Goal: Task Accomplishment & Management: Use online tool/utility

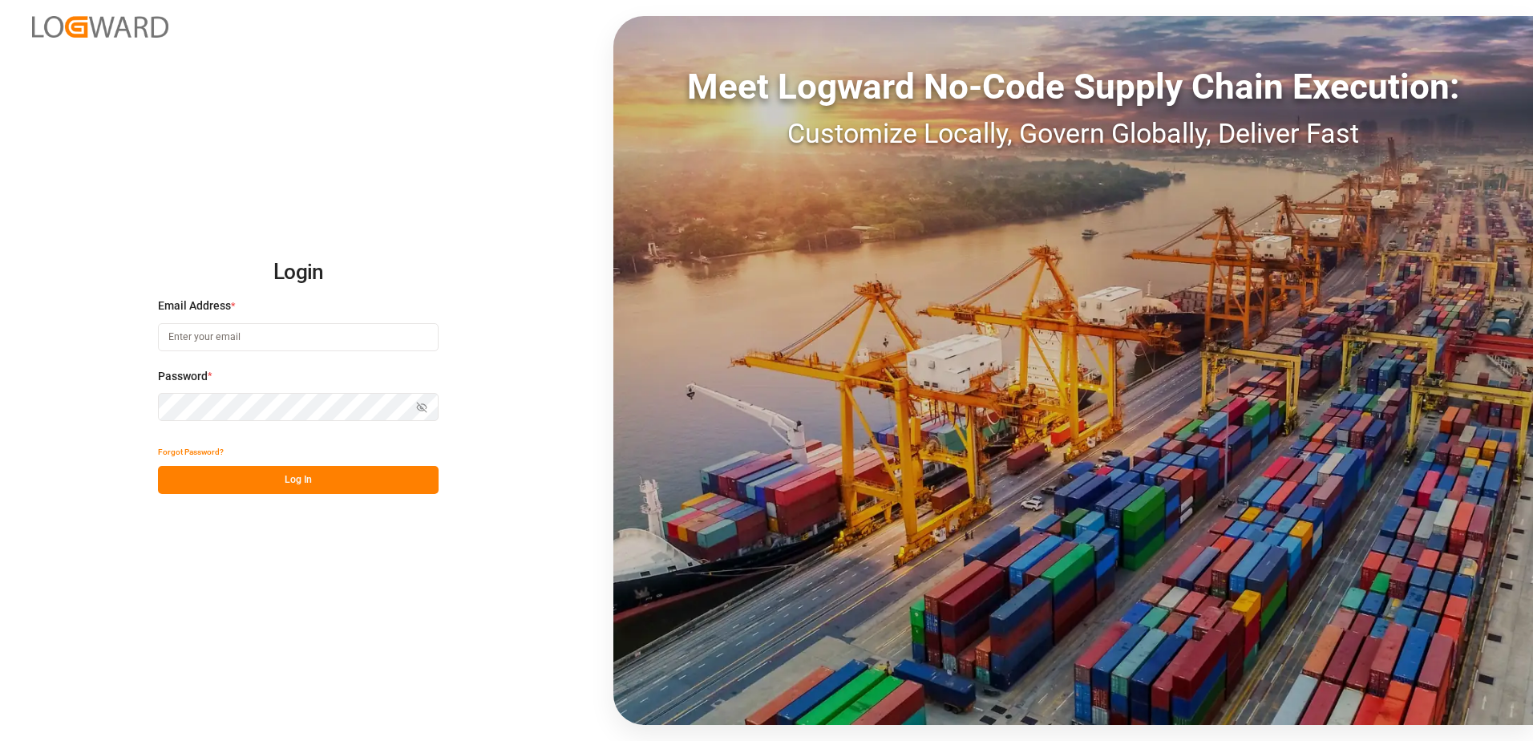
type input "anton.moeller@melitta.at"
click at [385, 473] on button "Log In" at bounding box center [298, 480] width 281 height 28
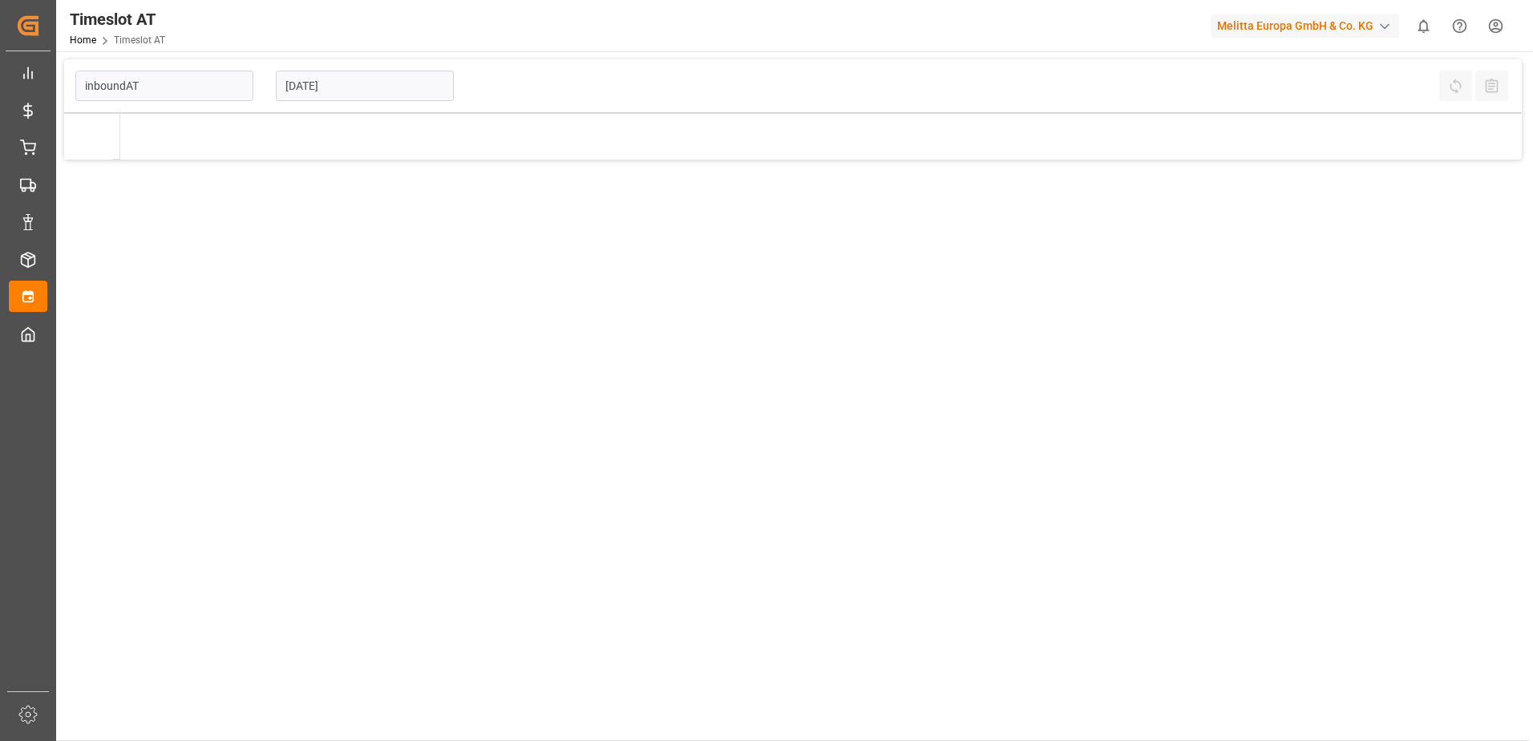
type input "Inbound AT"
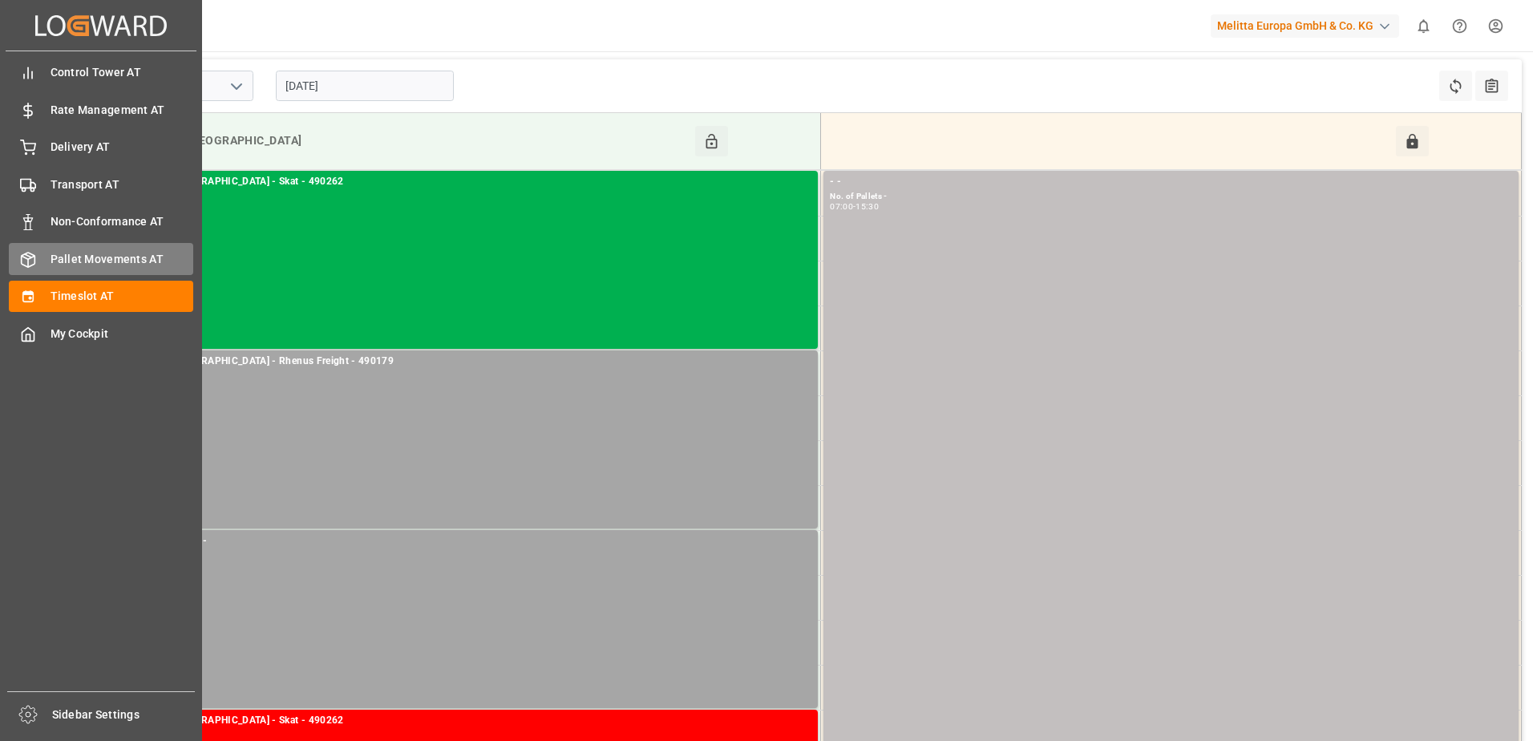
click at [39, 254] on div "Pallet Movements AT Pallet Movements AT" at bounding box center [101, 258] width 184 height 31
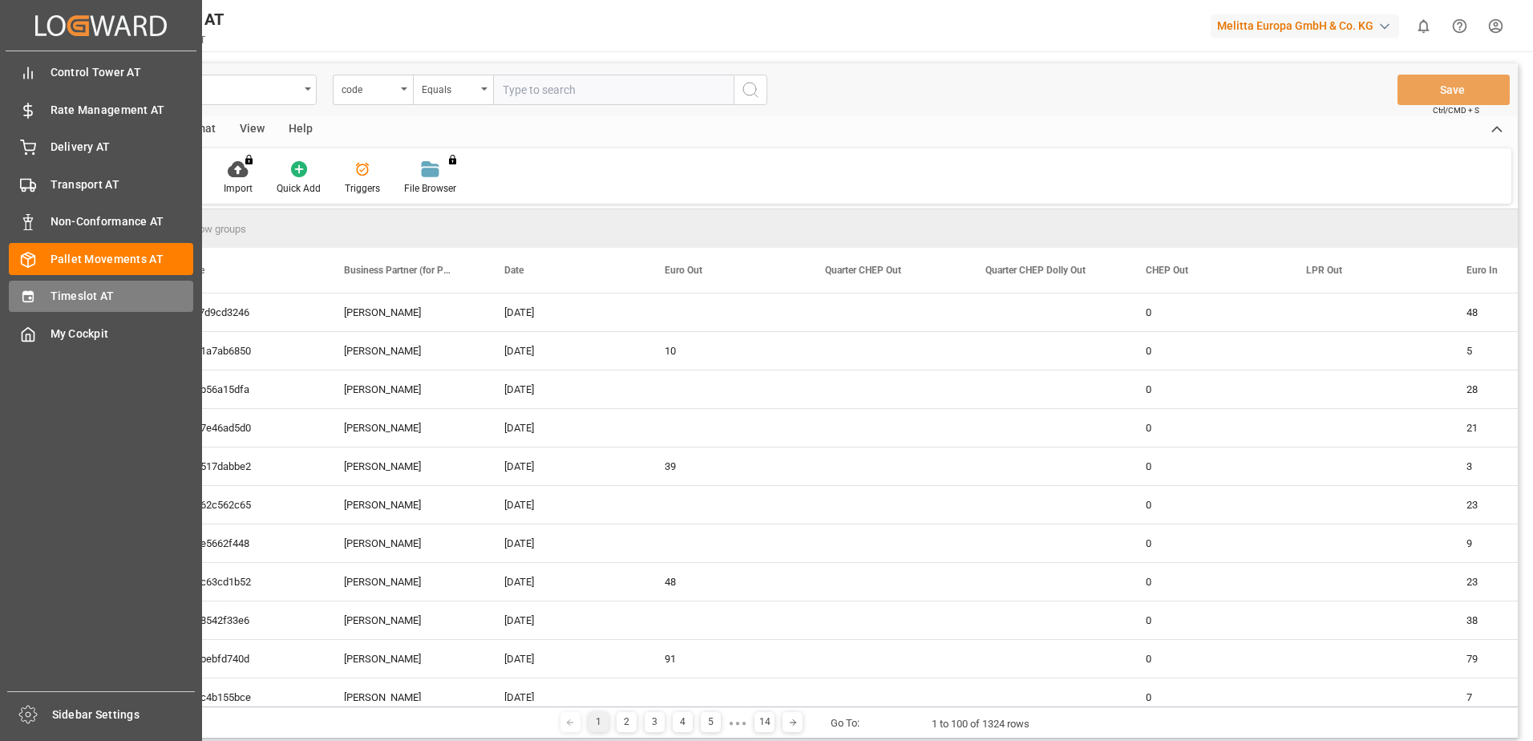
click at [71, 299] on span "Timeslot AT" at bounding box center [123, 296] width 144 height 17
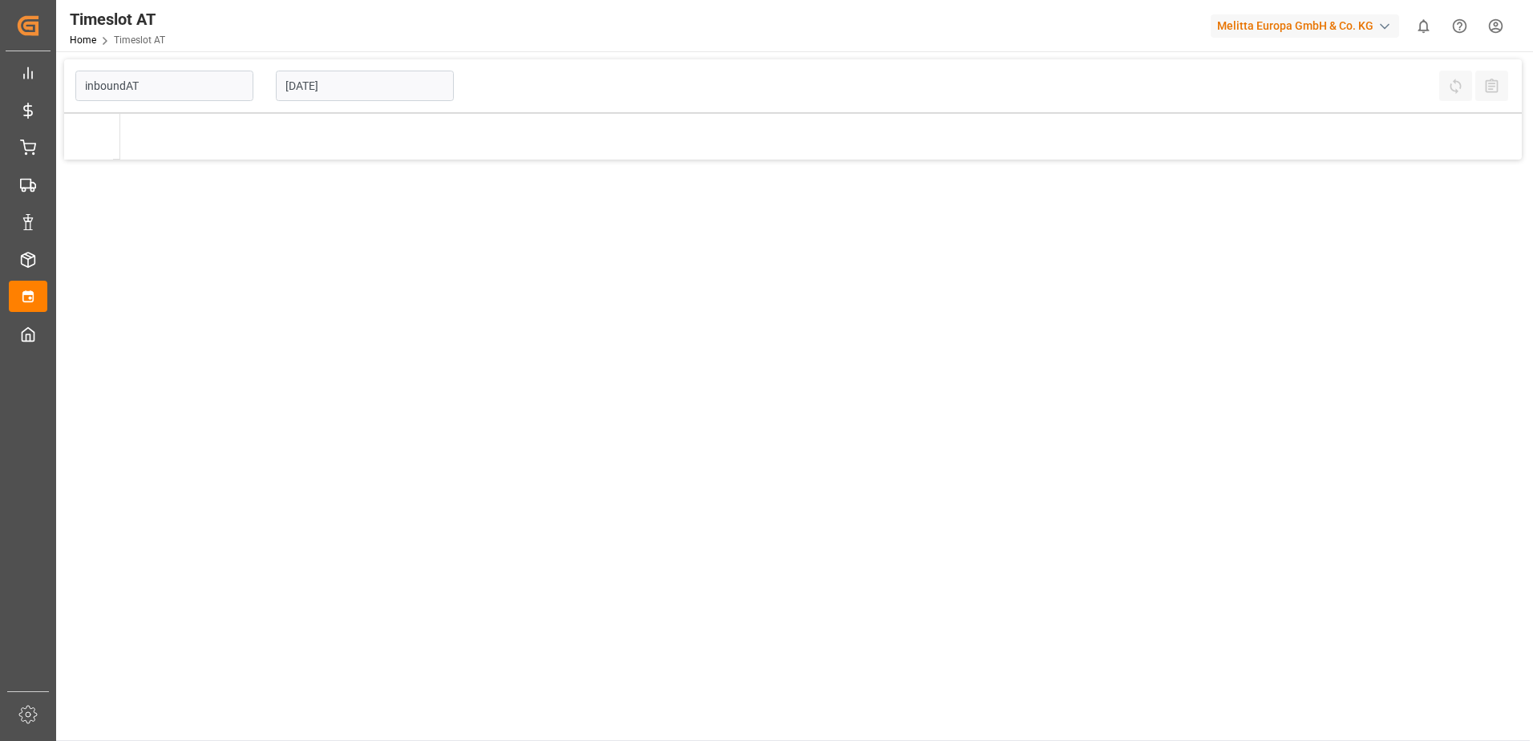
type input "Inbound AT"
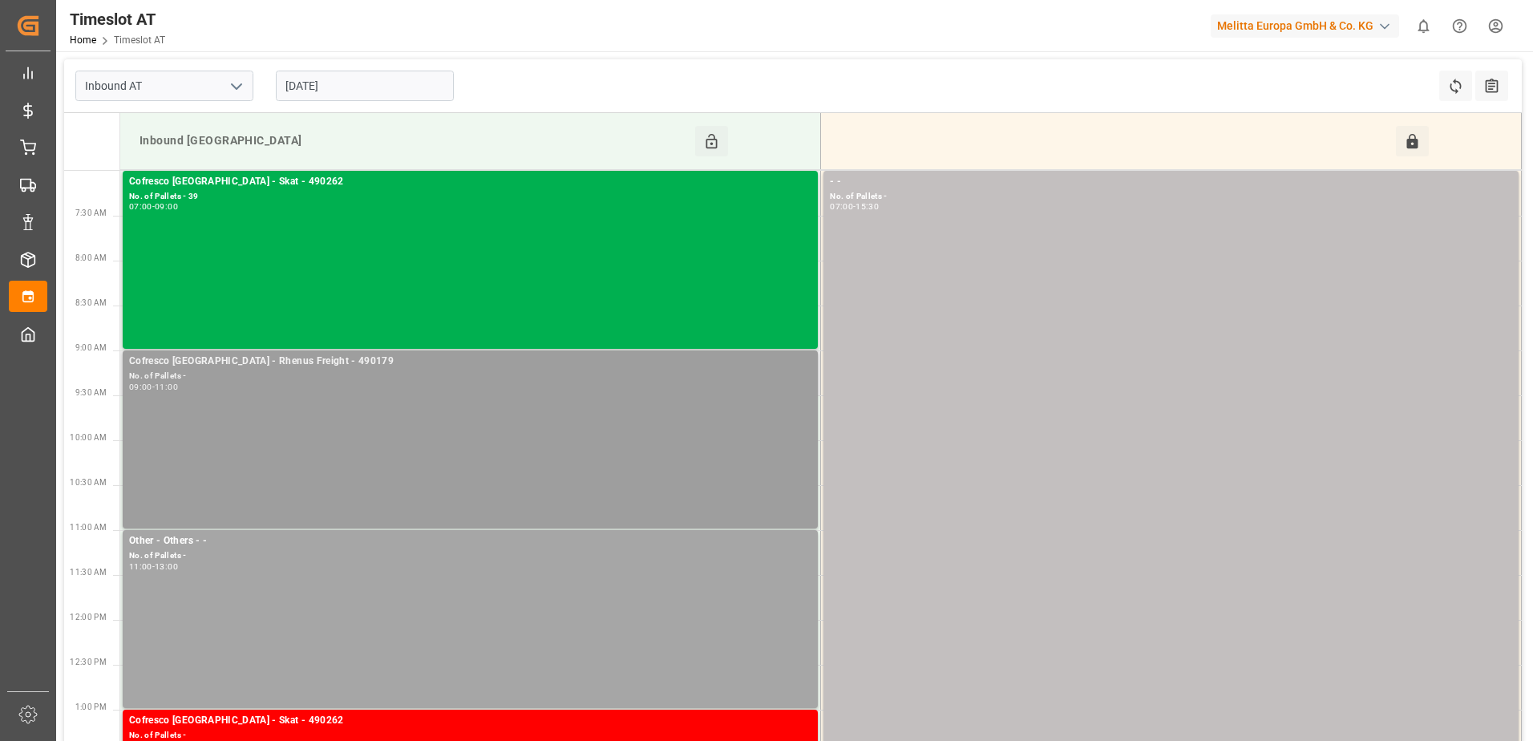
click at [463, 452] on div "Cofresco Poland - Rhenus Freight - 490179 No. of Pallets - 09:00 - 11:00" at bounding box center [470, 440] width 682 height 172
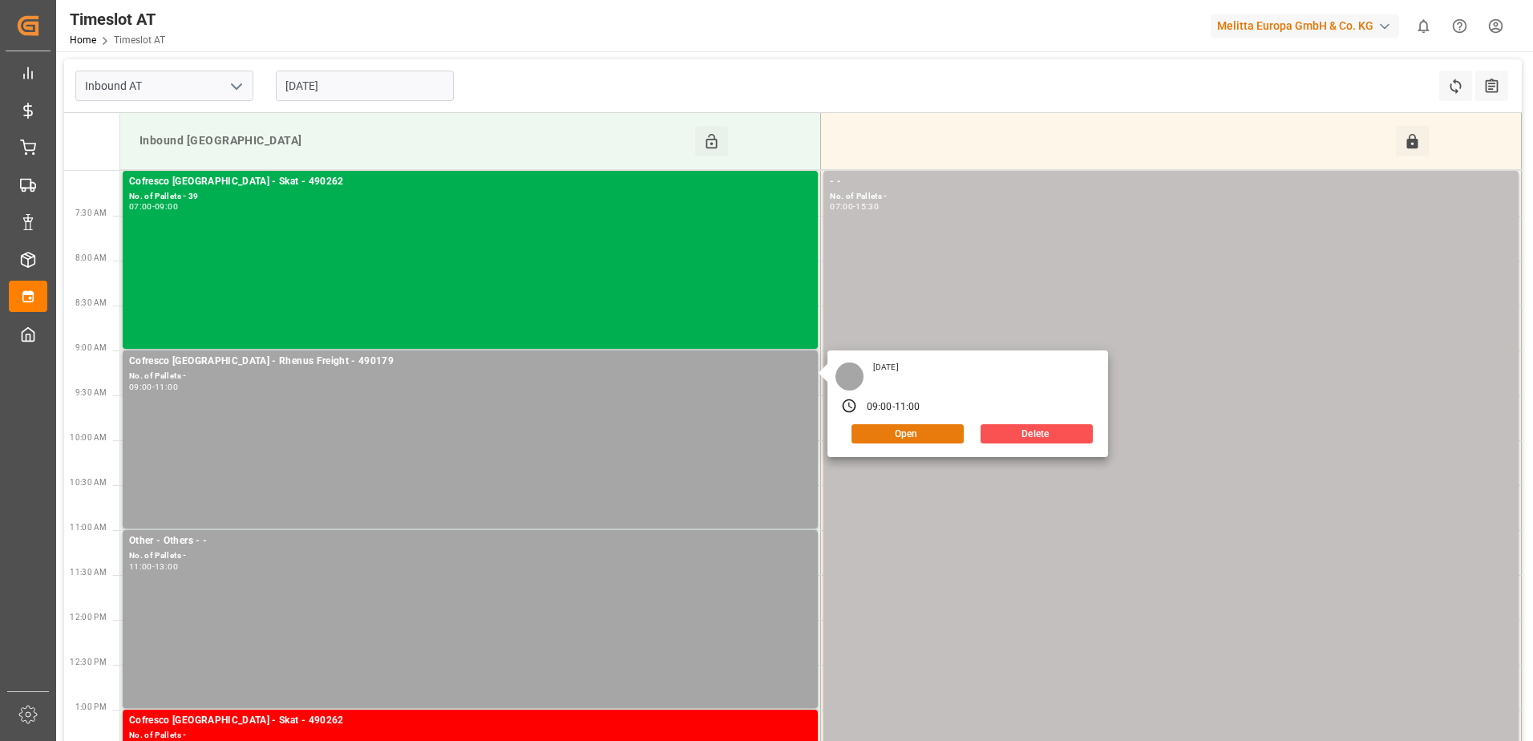
click at [923, 435] on button "Open" at bounding box center [907, 433] width 112 height 19
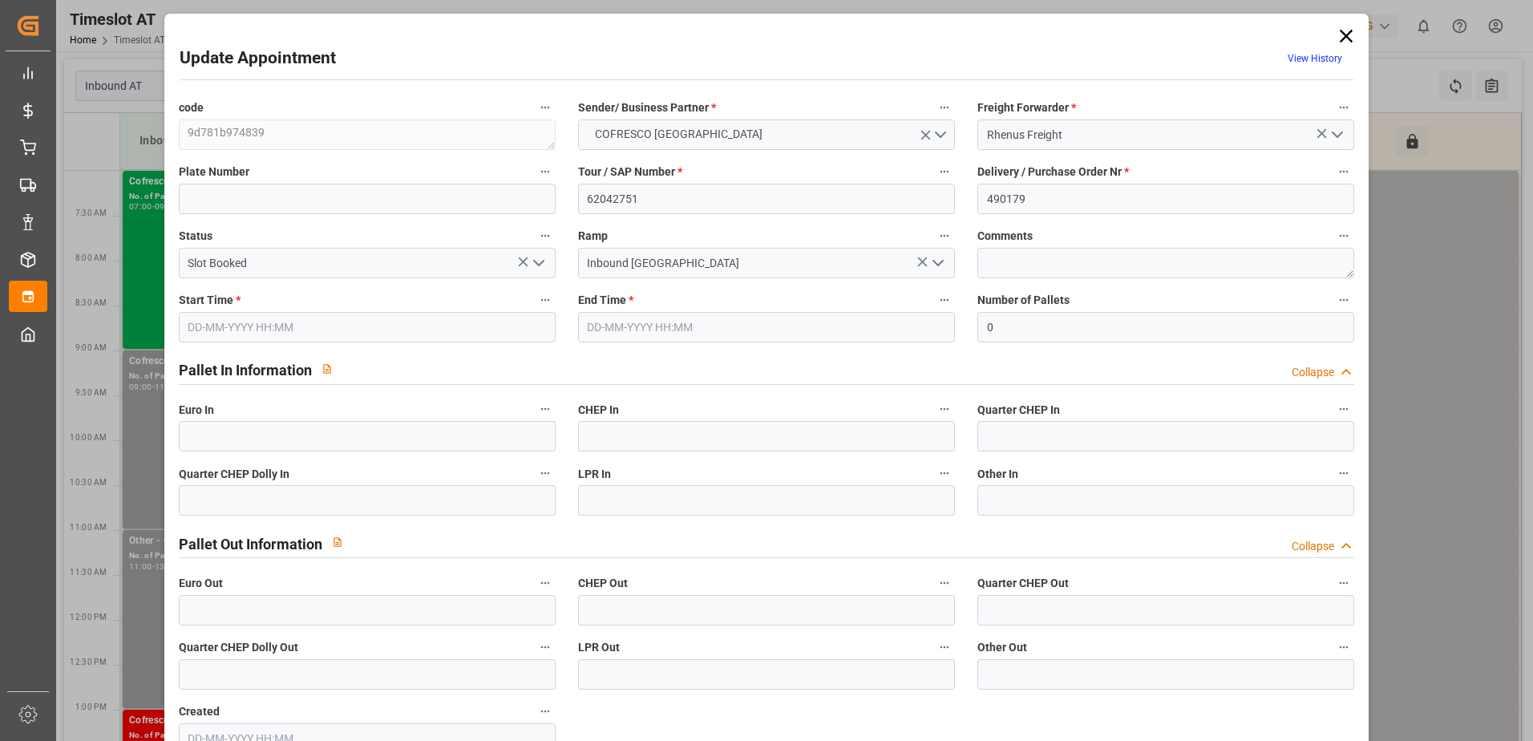
type input "15-10-2025 09:00"
type input "15-10-2025 11:00"
type input "08-10-2025 10:57"
click at [1004, 334] on input "0" at bounding box center [1165, 327] width 377 height 30
type input "33"
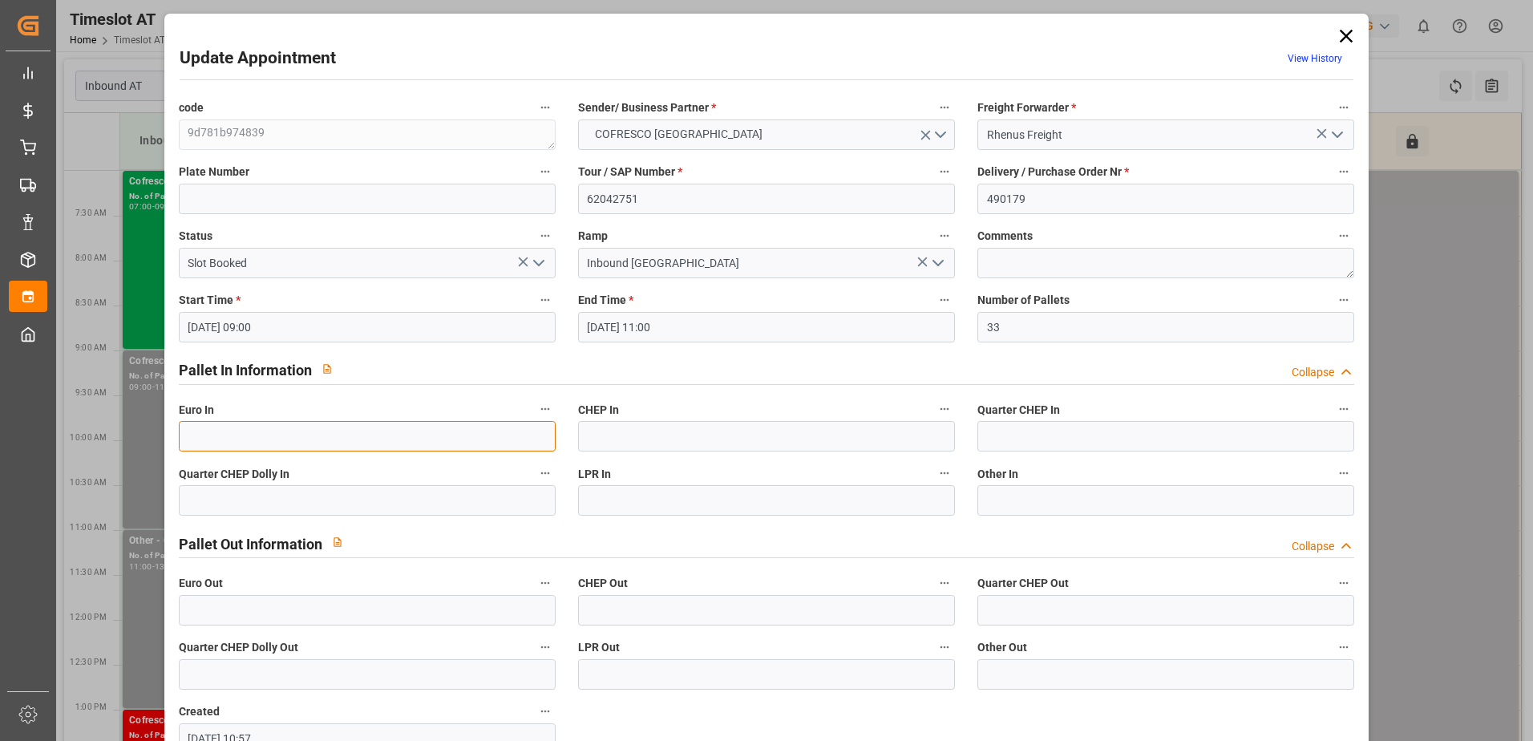
click at [384, 435] on input "text" at bounding box center [367, 436] width 377 height 30
type input "33"
click at [536, 261] on icon "open menu" at bounding box center [538, 262] width 19 height 19
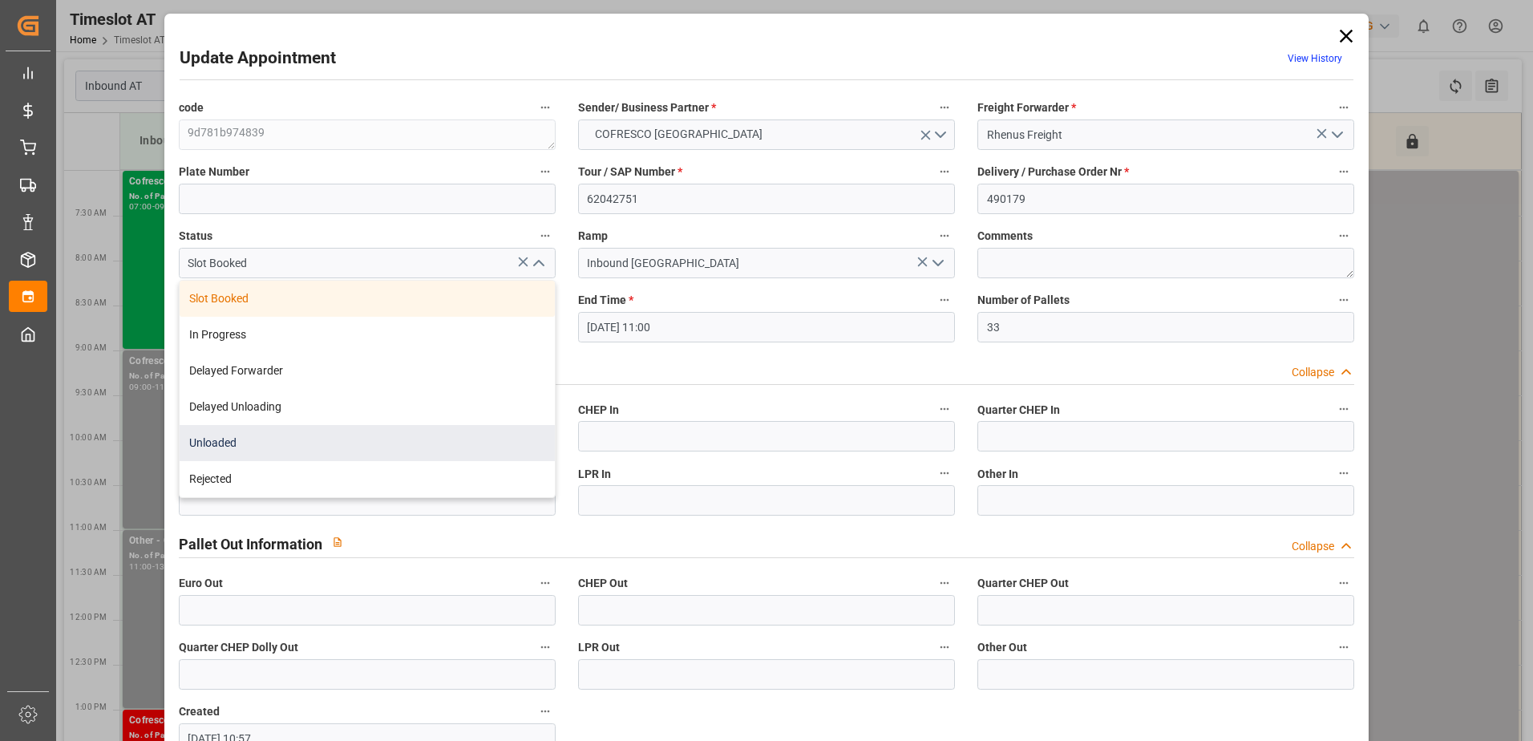
click at [289, 450] on div "Unloaded" at bounding box center [367, 443] width 375 height 36
type input "Unloaded"
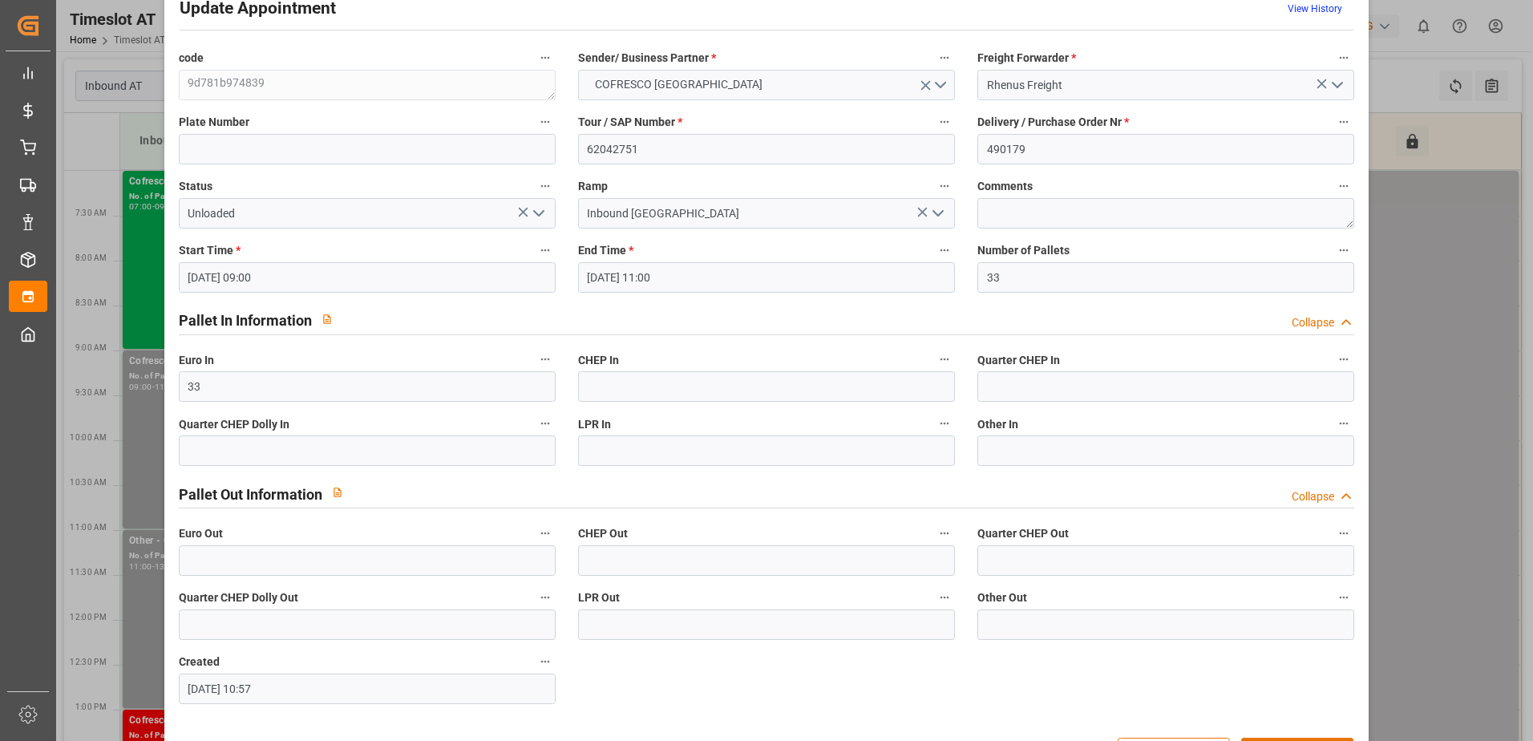
scroll to position [106, 0]
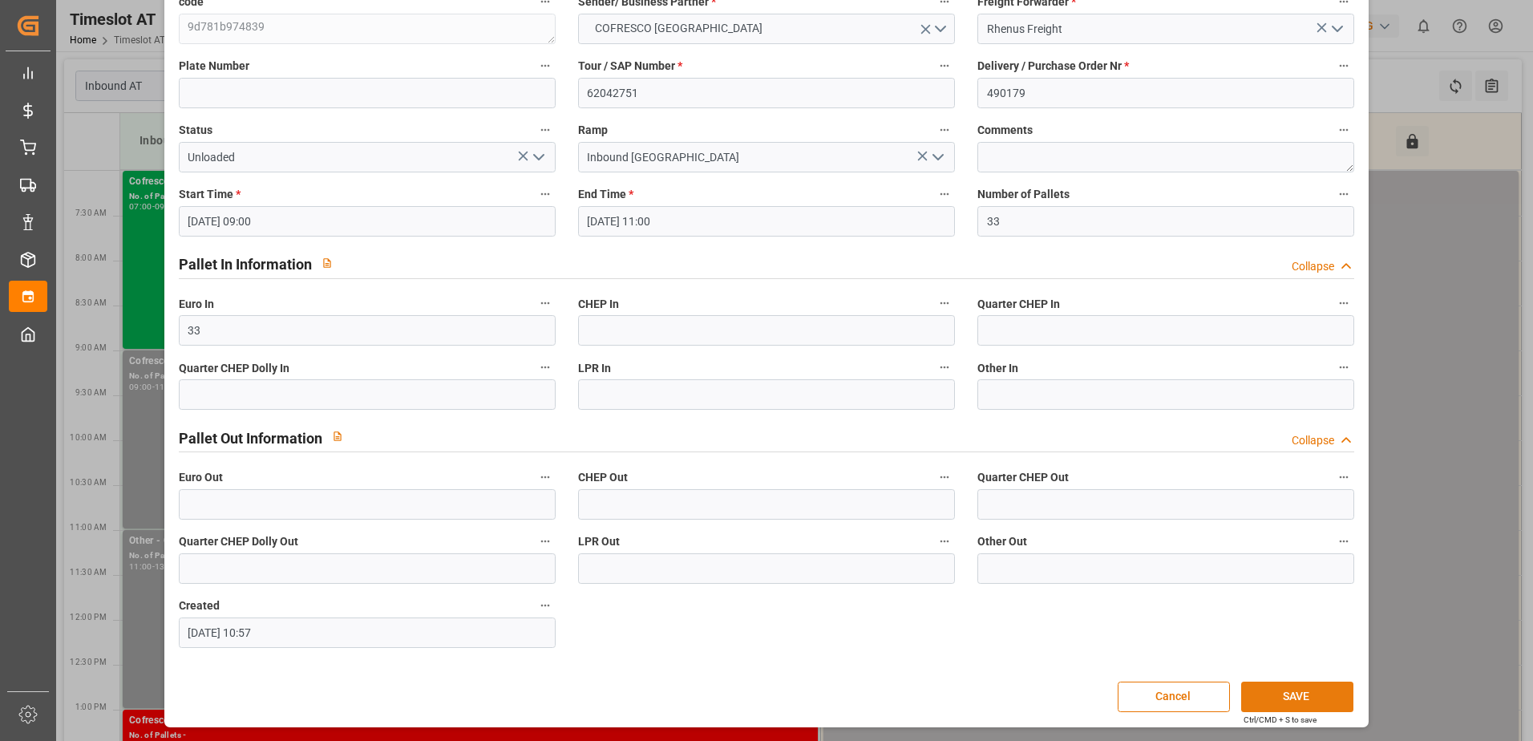
click at [1304, 691] on button "SAVE" at bounding box center [1297, 696] width 112 height 30
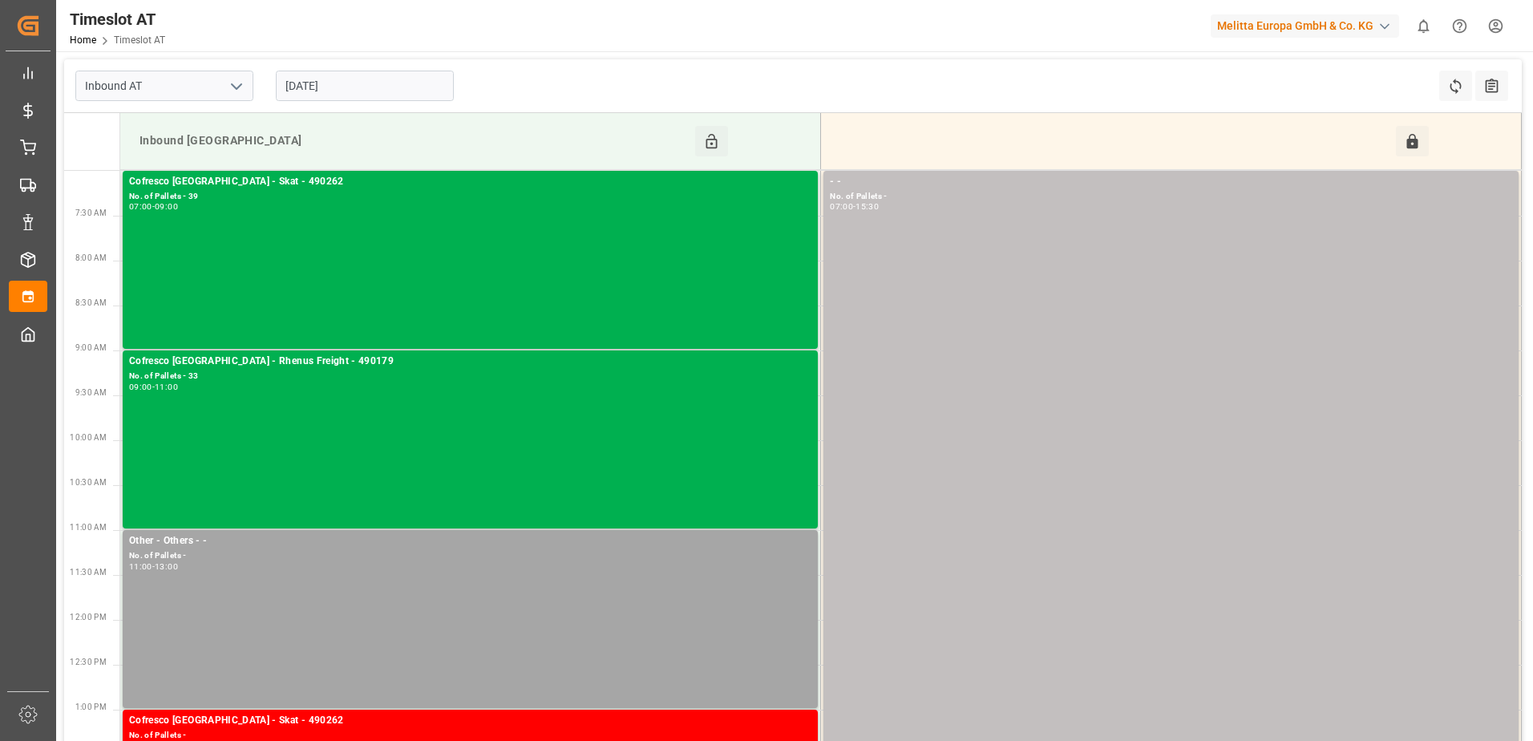
click at [327, 78] on input "15-10-2025" at bounding box center [365, 86] width 178 height 30
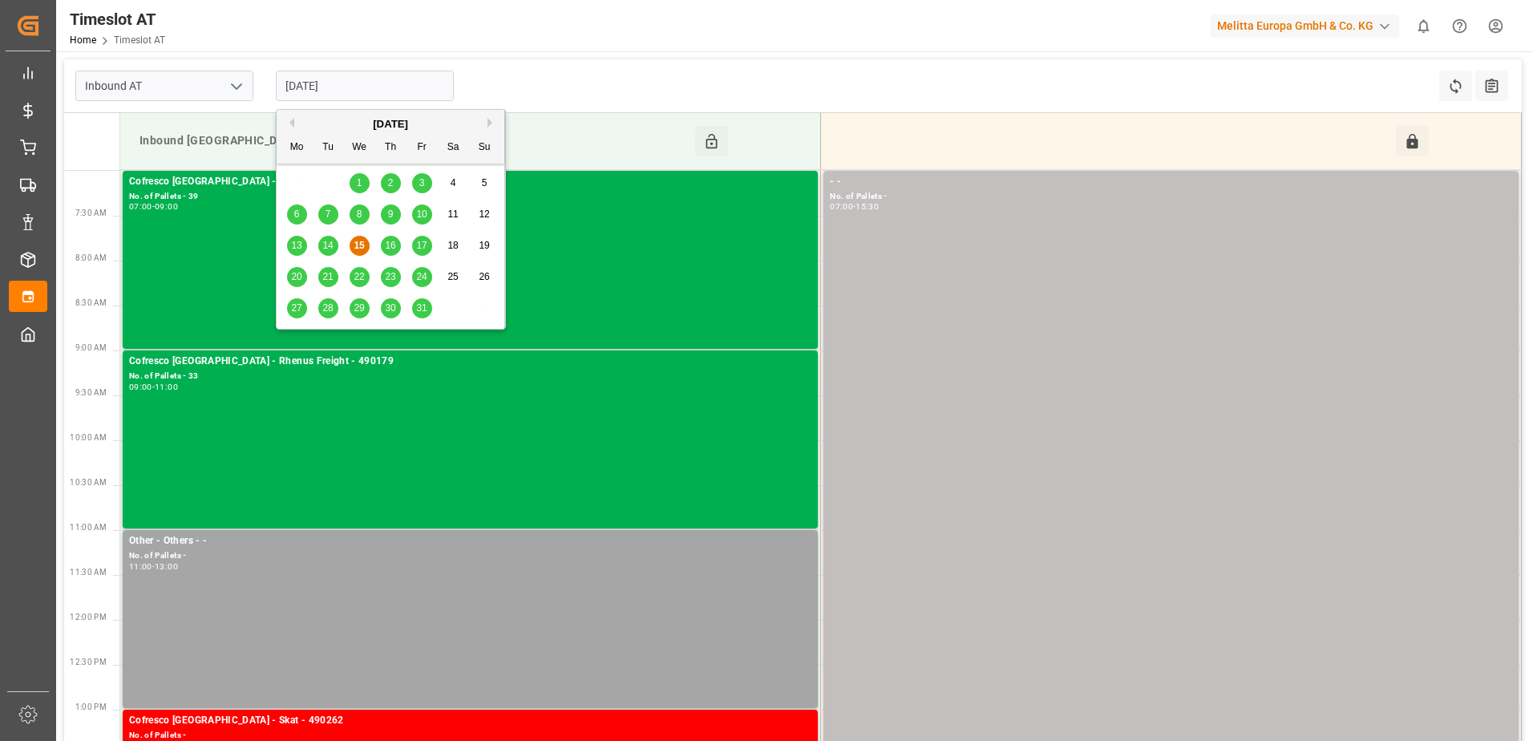
click at [389, 248] on span "16" at bounding box center [390, 245] width 10 height 11
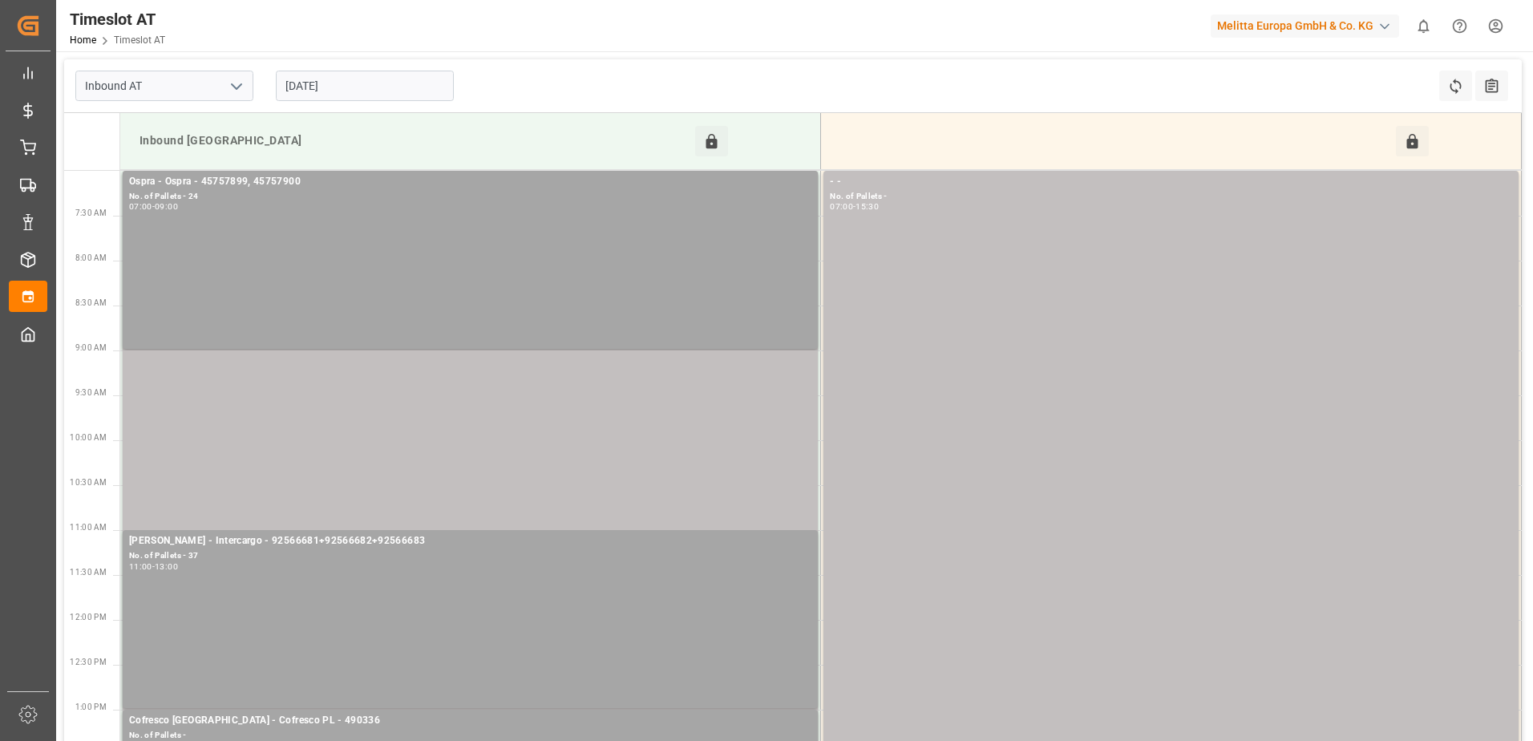
click at [358, 90] on input "16-10-2025" at bounding box center [365, 86] width 178 height 30
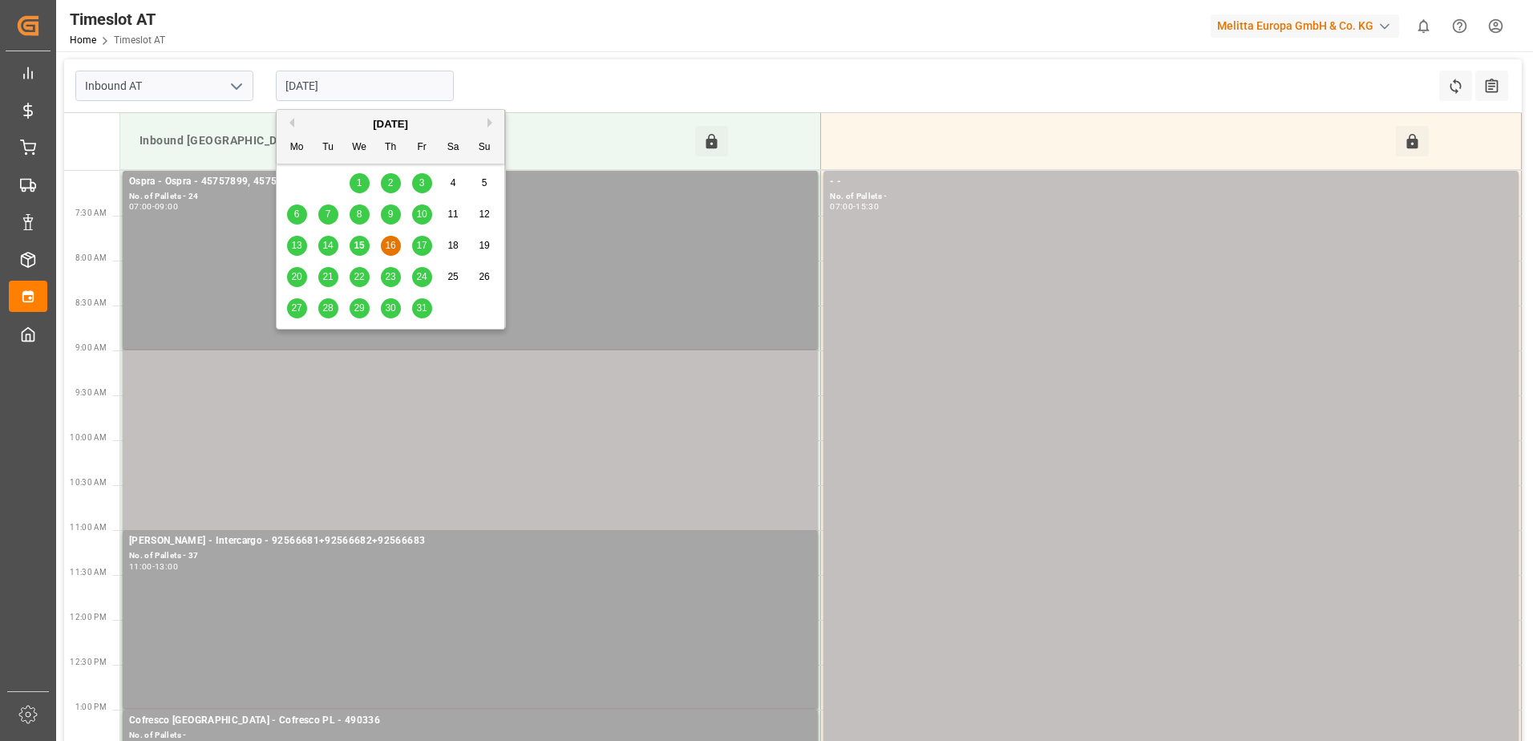
click at [420, 245] on span "17" at bounding box center [421, 245] width 10 height 11
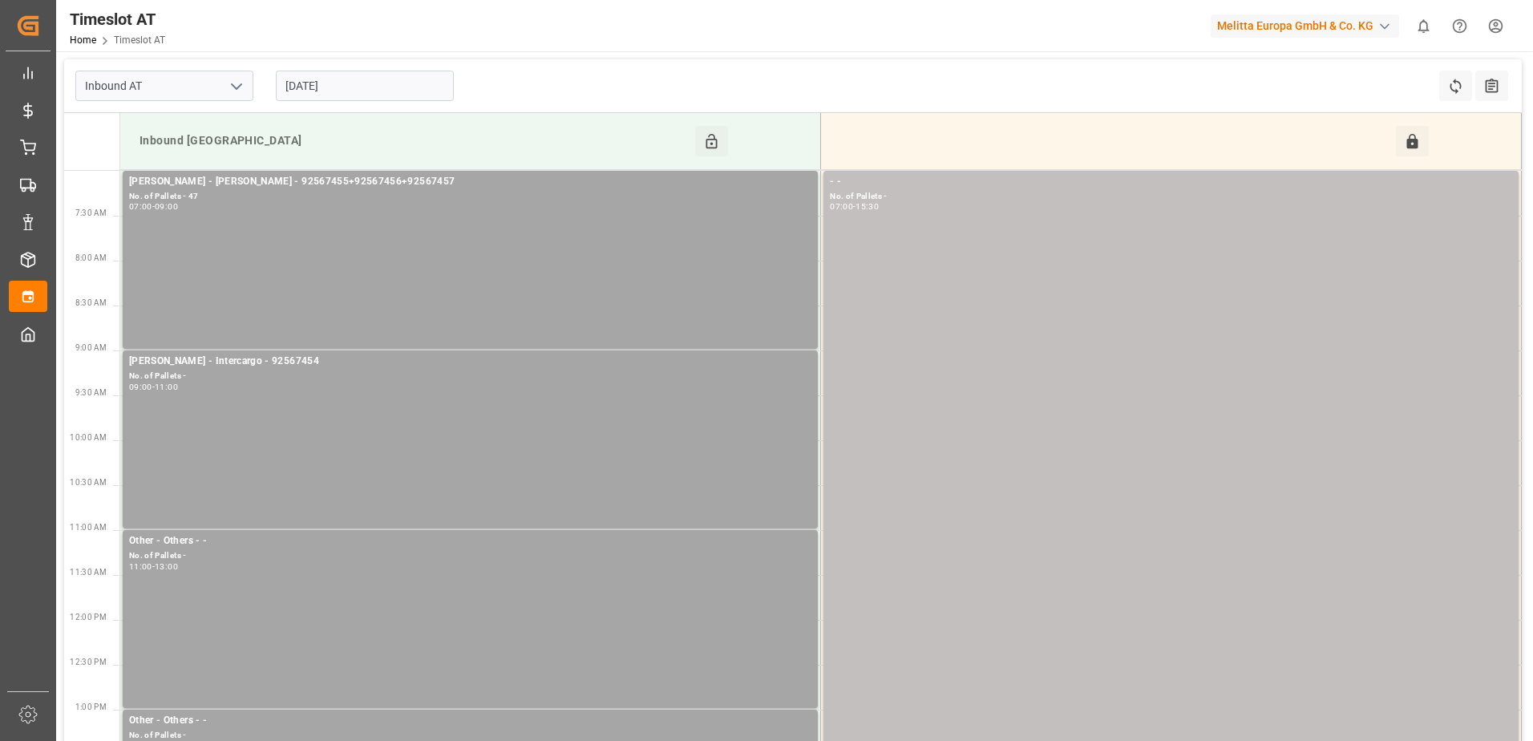
click at [408, 84] on input "17-10-2025" at bounding box center [365, 86] width 178 height 30
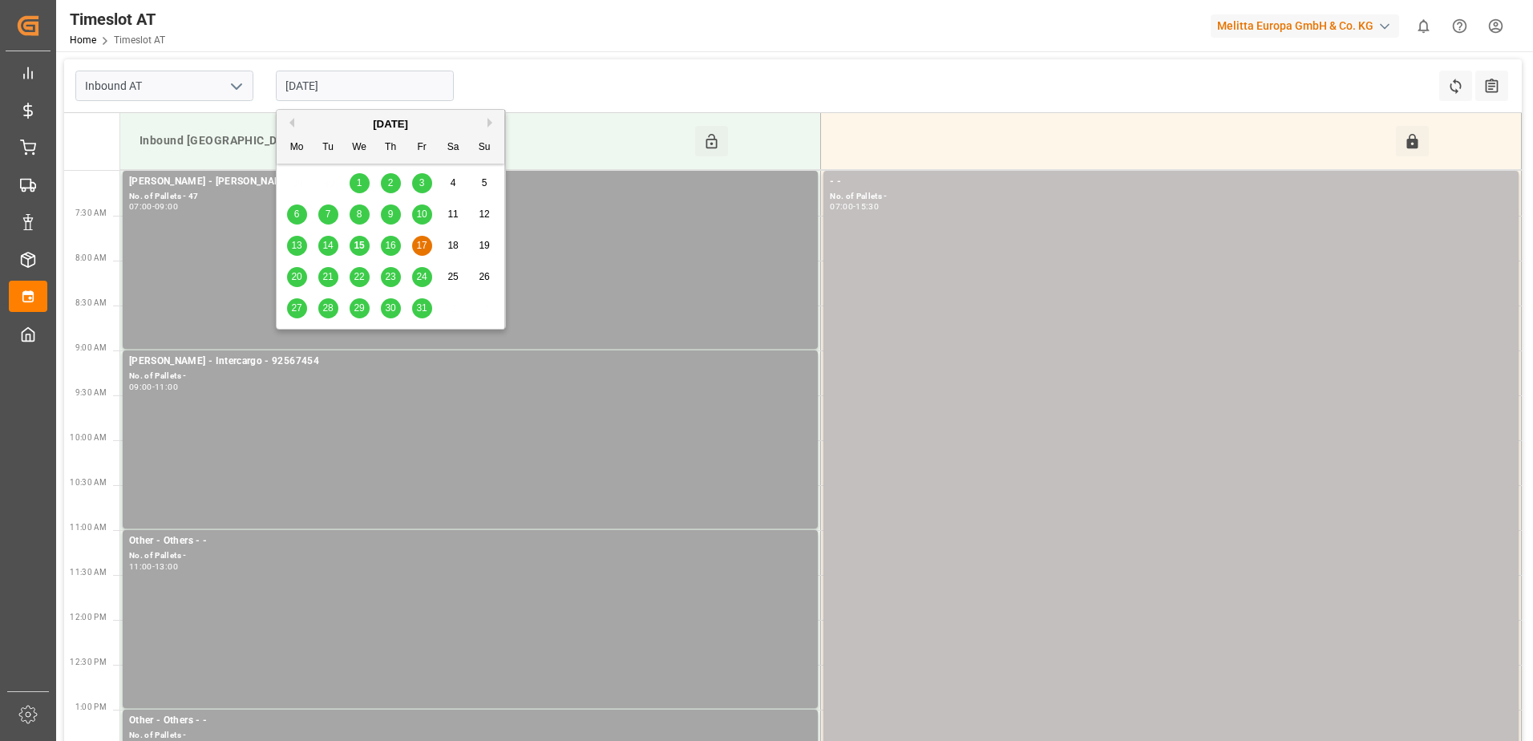
click at [390, 246] on span "16" at bounding box center [390, 245] width 10 height 11
type input "16-10-2025"
